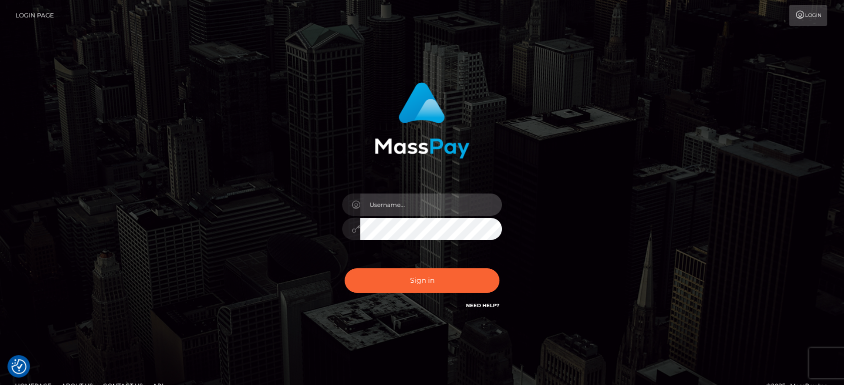
click at [483, 199] on input "text" at bounding box center [431, 205] width 142 height 22
type input "Ivan.B2"
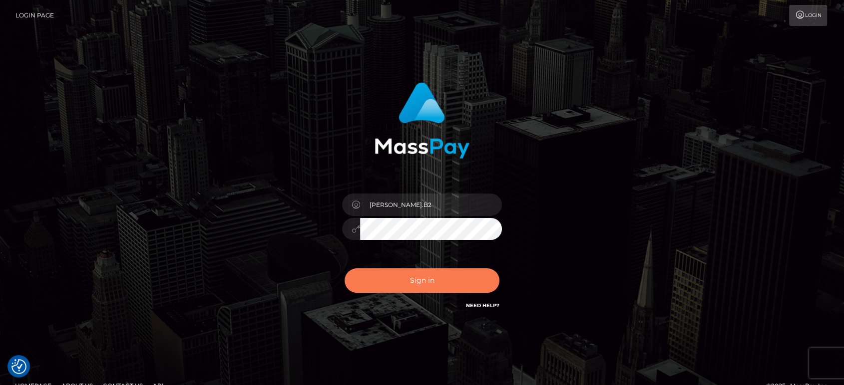
click at [410, 277] on button "Sign in" at bounding box center [422, 281] width 155 height 24
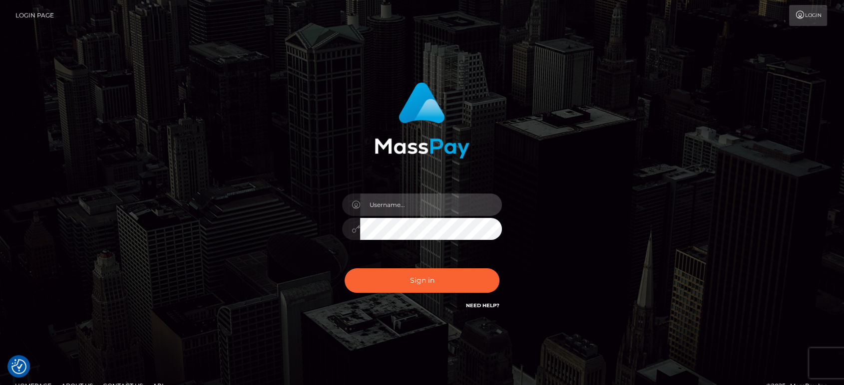
click at [434, 204] on input "text" at bounding box center [431, 205] width 142 height 22
type input "Ivan.B2"
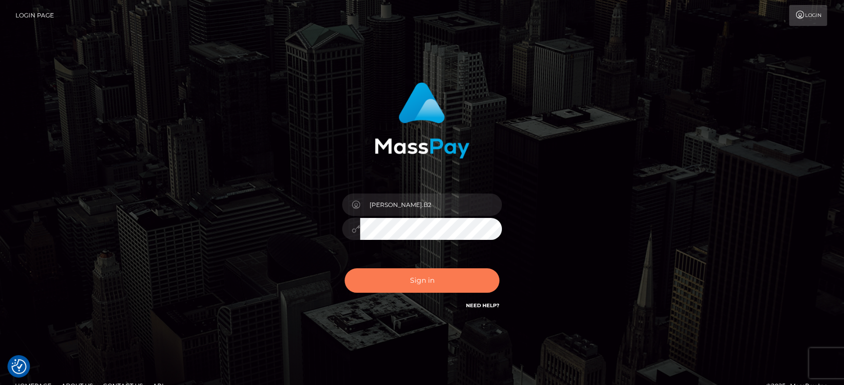
click at [431, 281] on button "Sign in" at bounding box center [422, 281] width 155 height 24
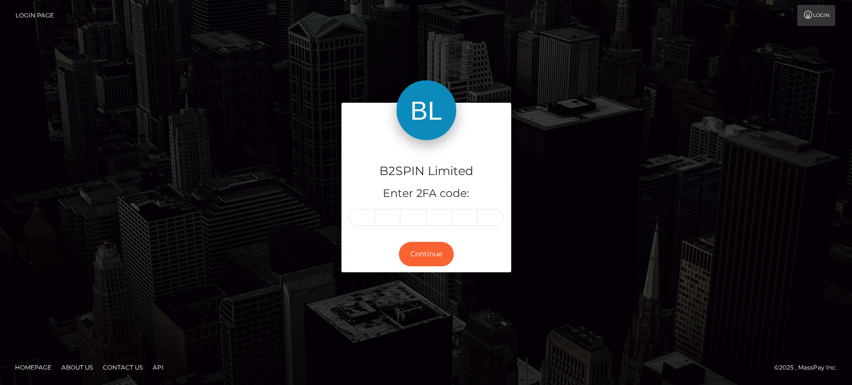
click at [368, 218] on input "text" at bounding box center [362, 217] width 26 height 17
type input "8"
type input "7"
type input "5"
type input "2"
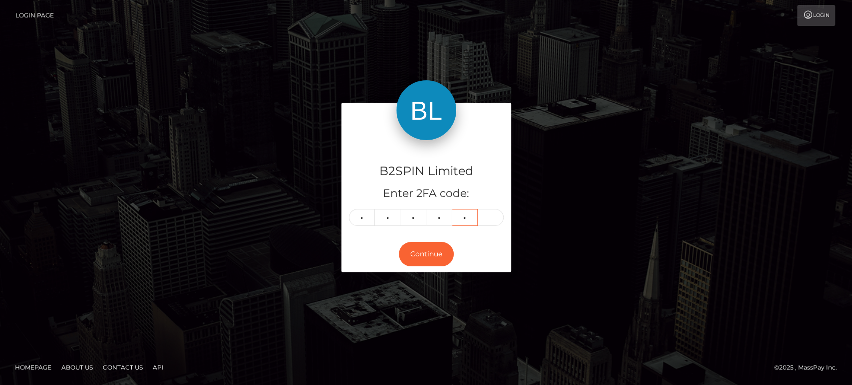
type input "3"
type input "0"
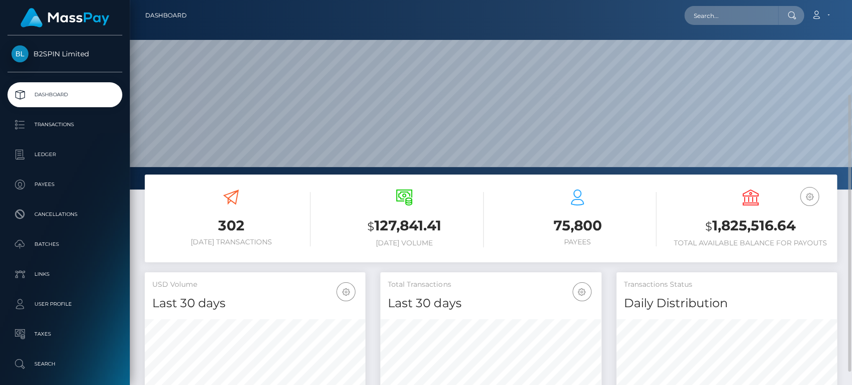
scroll to position [55, 0]
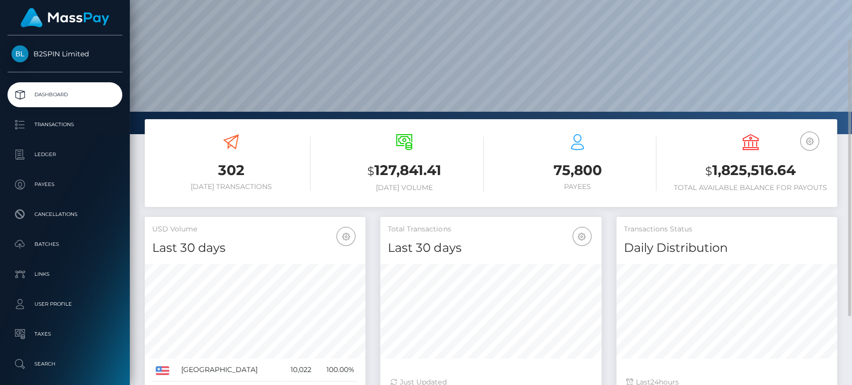
click at [745, 166] on h3 "$ 1,825,516.64" at bounding box center [751, 171] width 158 height 20
copy h3 "1,825,516.64"
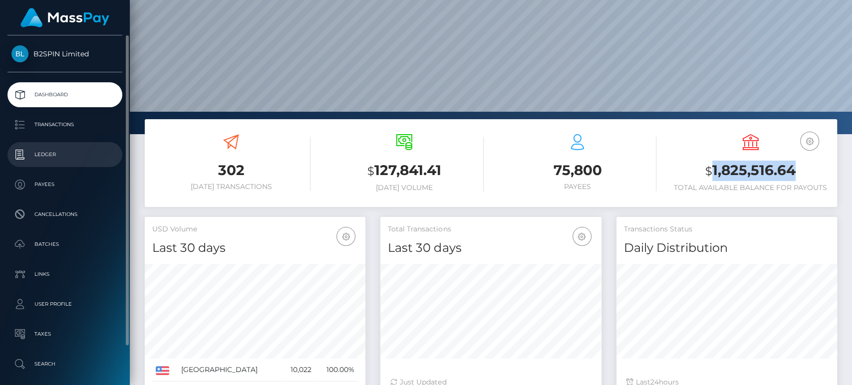
click at [76, 148] on p "Ledger" at bounding box center [64, 154] width 107 height 15
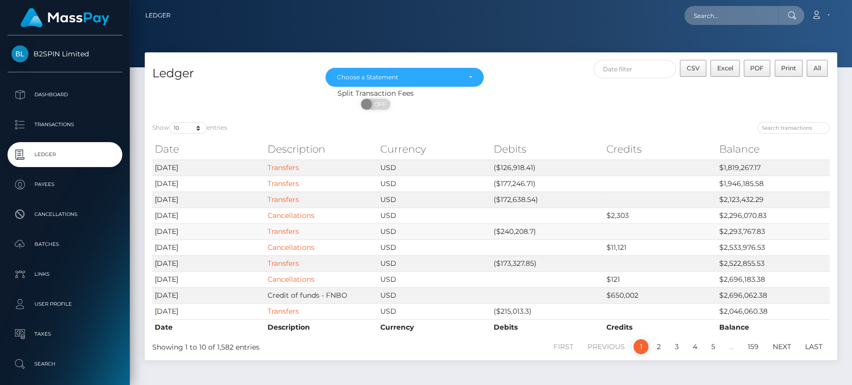
click at [518, 231] on td "($240,208.7)" at bounding box center [547, 232] width 113 height 16
copy td "240,208.7"
click at [512, 200] on td "($172,638.54)" at bounding box center [547, 200] width 113 height 16
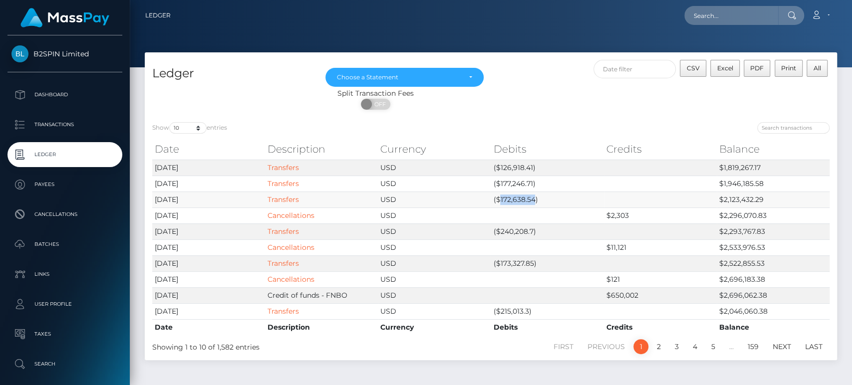
copy td "172,638.54"
click at [515, 187] on td "($177,246.71)" at bounding box center [547, 184] width 113 height 16
copy td "177,246.71"
